Goal: Task Accomplishment & Management: Use online tool/utility

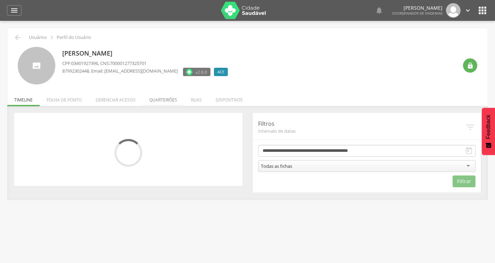
click at [169, 99] on li "Quarteirões" at bounding box center [163, 98] width 42 height 16
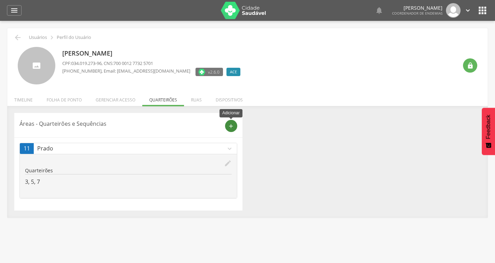
click at [230, 126] on icon "add" at bounding box center [231, 126] width 6 height 6
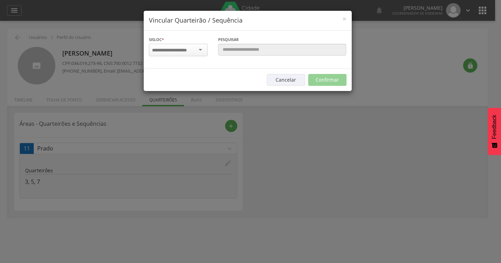
click at [191, 53] on input "select-one" at bounding box center [174, 50] width 44 height 6
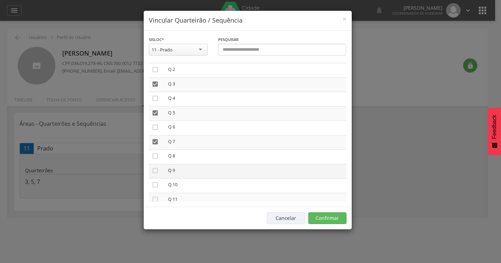
scroll to position [70, 0]
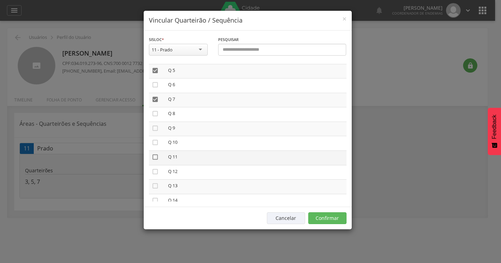
click at [157, 158] on icon "" at bounding box center [155, 157] width 7 height 7
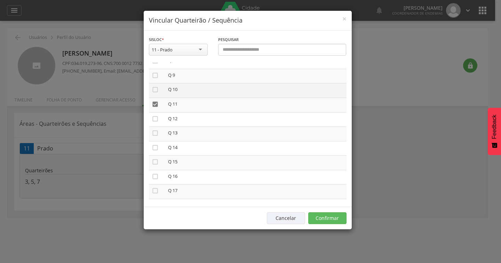
scroll to position [139, 0]
click at [152, 116] on icon "" at bounding box center [155, 116] width 7 height 7
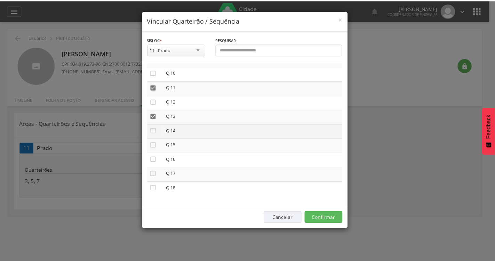
scroll to position [141, 0]
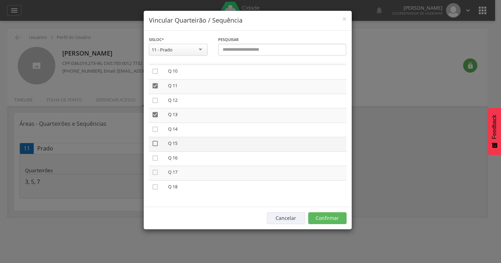
click at [154, 144] on icon "" at bounding box center [155, 143] width 7 height 7
click at [155, 174] on icon "" at bounding box center [155, 172] width 7 height 7
click at [330, 219] on button "Confirmar" at bounding box center [327, 219] width 38 height 12
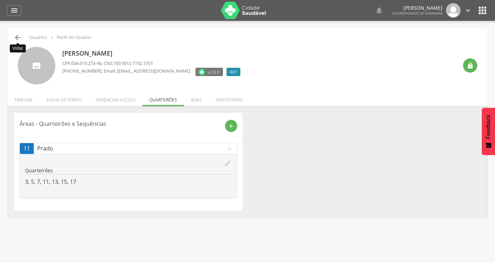
click at [20, 34] on icon "" at bounding box center [18, 37] width 8 height 8
